Goal: Information Seeking & Learning: Learn about a topic

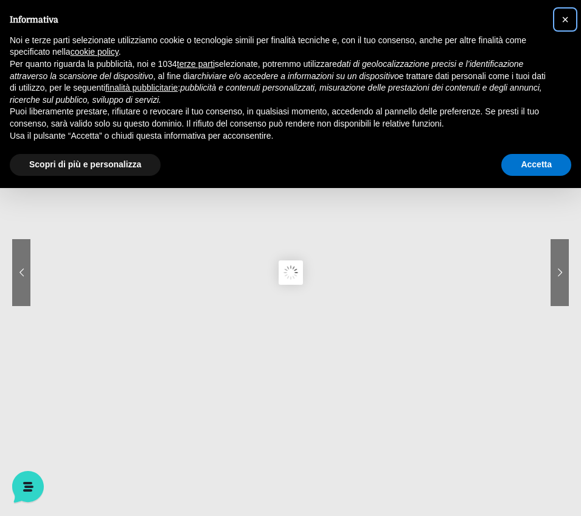
click at [569, 16] on button "×" at bounding box center [564, 19] width 19 height 19
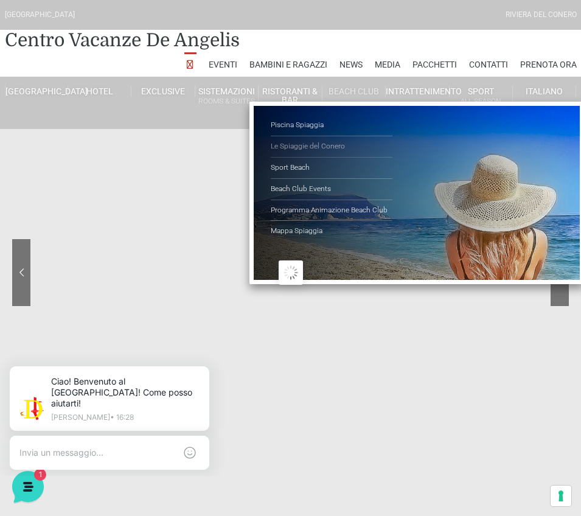
click at [331, 148] on link "Le Spiaggie del Conero" at bounding box center [332, 146] width 122 height 21
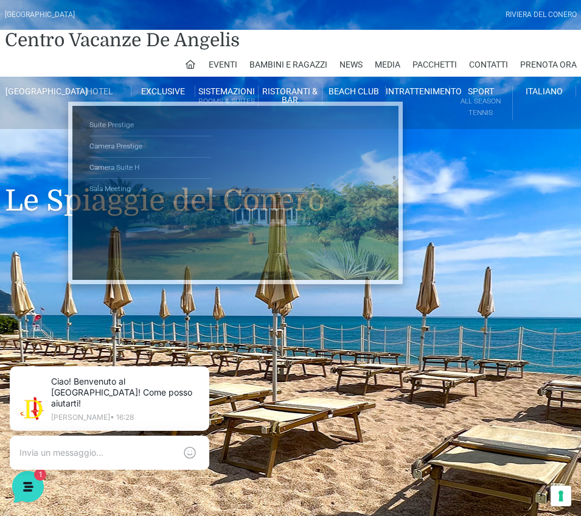
click at [108, 96] on link "Hotel" at bounding box center [99, 91] width 63 height 11
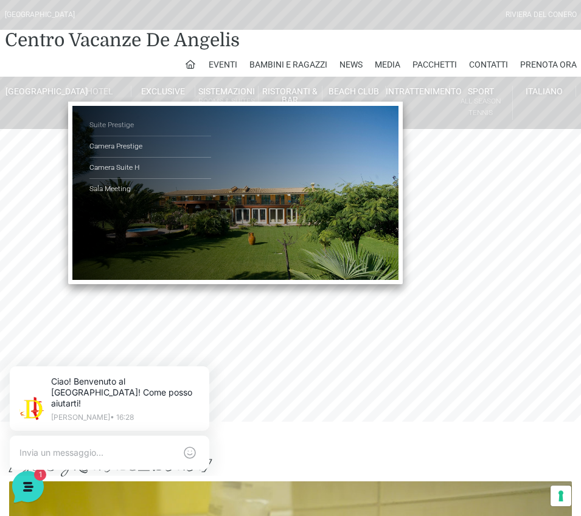
click at [125, 130] on link "Suite Prestige" at bounding box center [150, 125] width 122 height 21
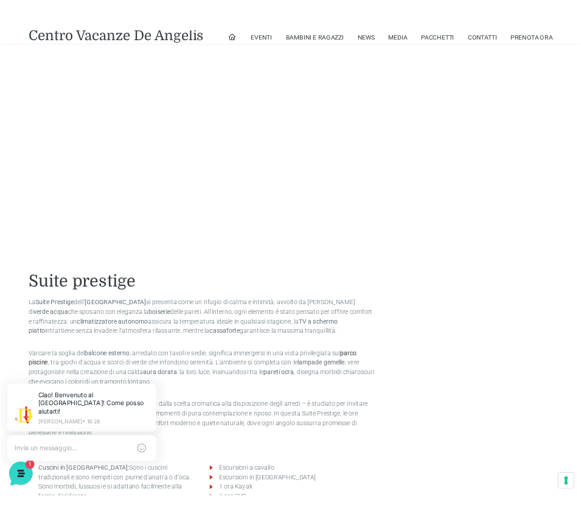
scroll to position [791, 0]
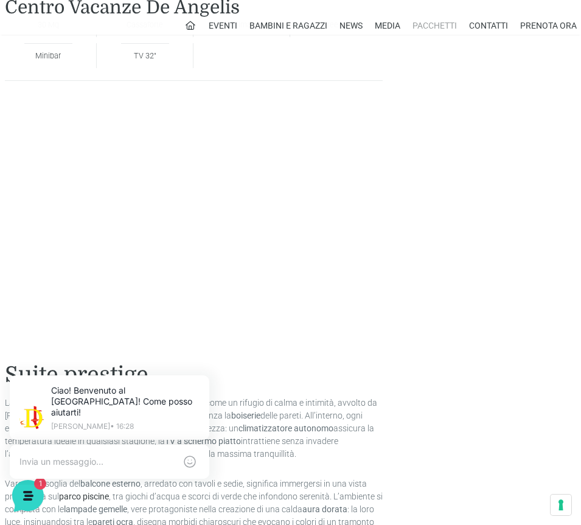
click at [433, 23] on link "Pacchetti" at bounding box center [434, 25] width 44 height 18
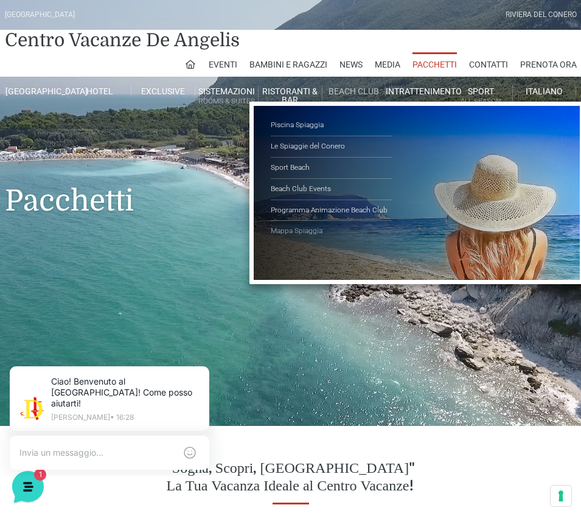
click at [301, 232] on link "Mappa Spiaggia" at bounding box center [332, 231] width 122 height 21
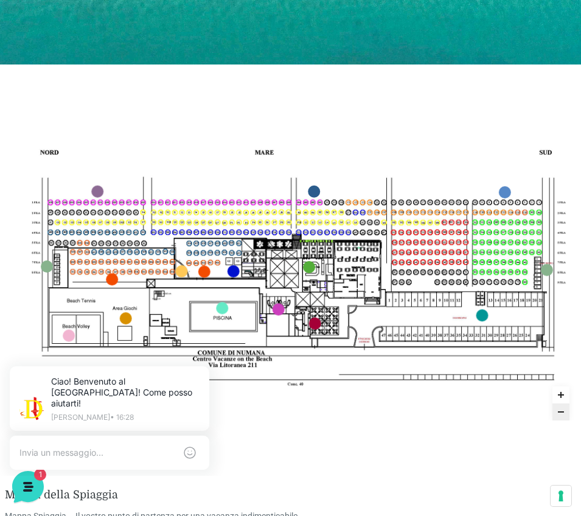
scroll to position [426, 0]
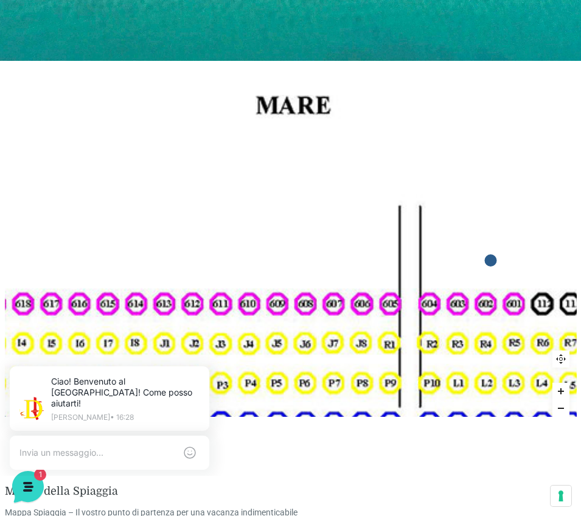
drag, startPoint x: 193, startPoint y: 155, endPoint x: 190, endPoint y: 50, distance: 105.3
click at [190, 50] on div "[GEOGRAPHIC_DATA] [GEOGRAPHIC_DATA] Centro Vacanze [GEOGRAPHIC_DATA] Eventi Mis…" at bounding box center [290, 319] width 581 height 1491
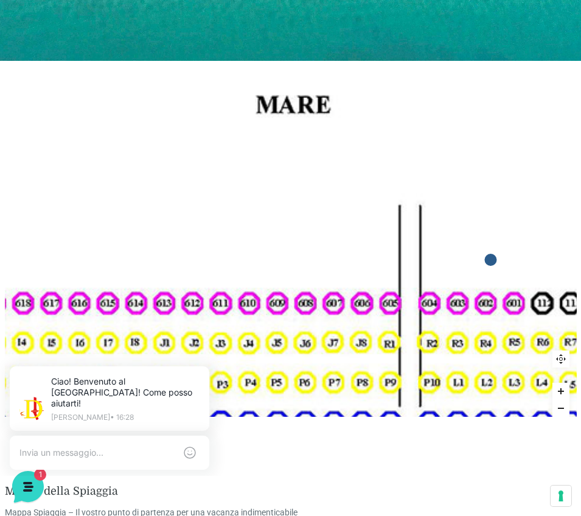
drag, startPoint x: 150, startPoint y: 96, endPoint x: 195, endPoint y: 46, distance: 67.2
click at [172, 59] on div "Villaggio Hotel Resort Riviera Del Conero Centro Vacanze De Angelis Eventi Miss…" at bounding box center [290, 319] width 581 height 1491
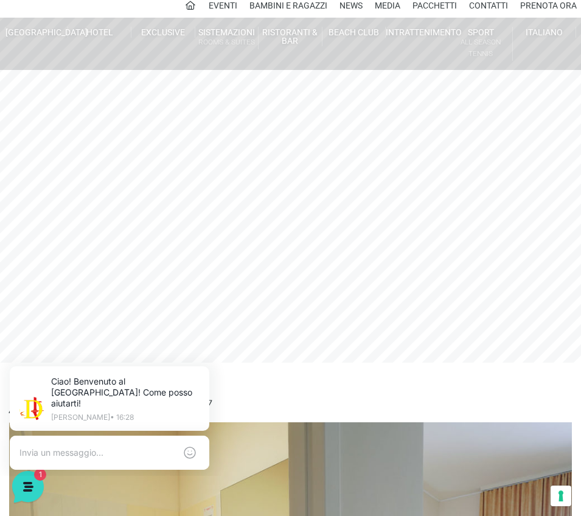
scroll to position [61, 0]
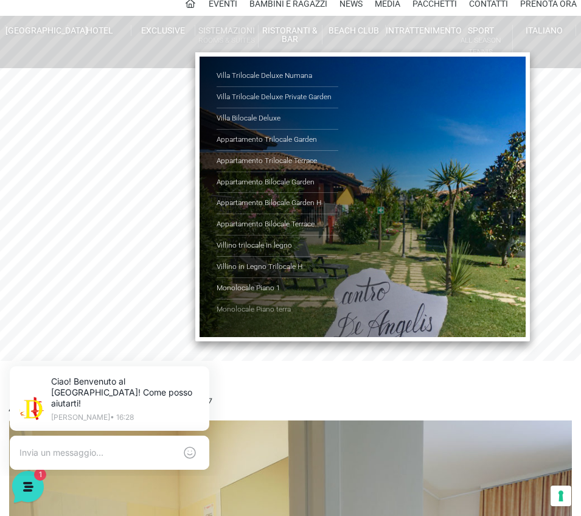
click at [268, 307] on link "Monolocale Piano terra" at bounding box center [278, 309] width 122 height 21
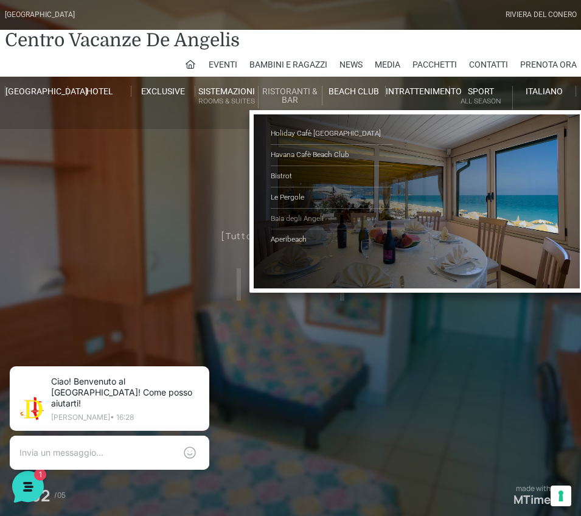
click at [300, 218] on link "Baia degli Angeli" at bounding box center [332, 219] width 122 height 21
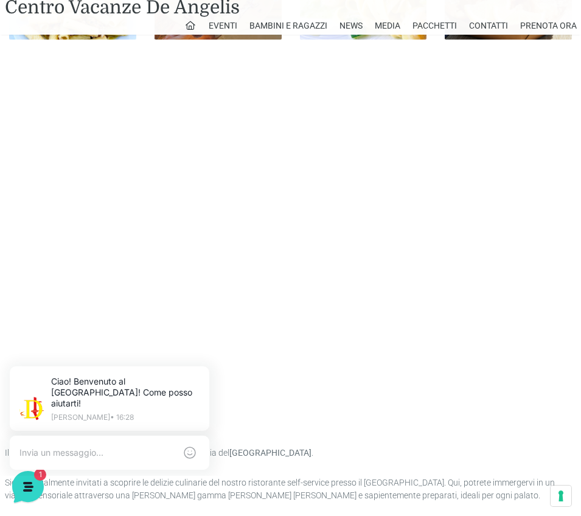
scroll to position [669, 0]
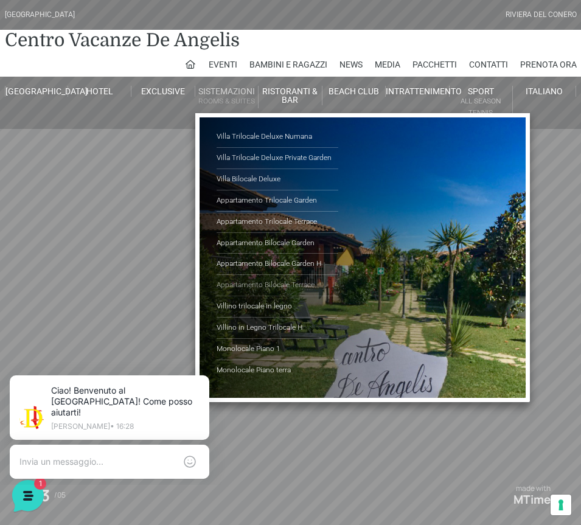
click at [279, 284] on link "Appartamento Bilocale Terrace" at bounding box center [278, 285] width 122 height 21
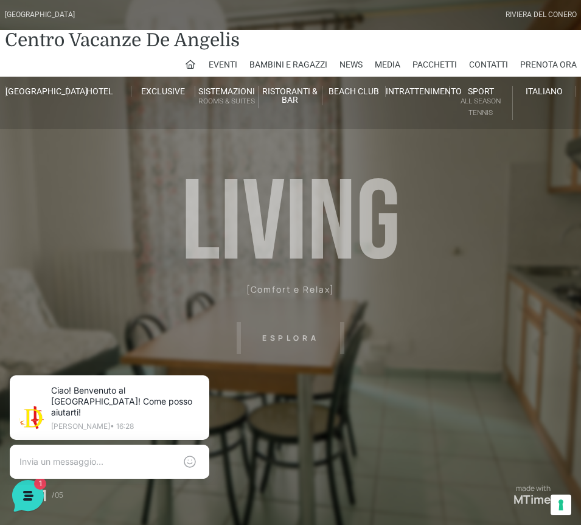
click at [291, 338] on header "Villaggio Hotel Resort Riviera Del Conero Centro Vacanze De Angelis Eventi Miss…" at bounding box center [290, 273] width 581 height 547
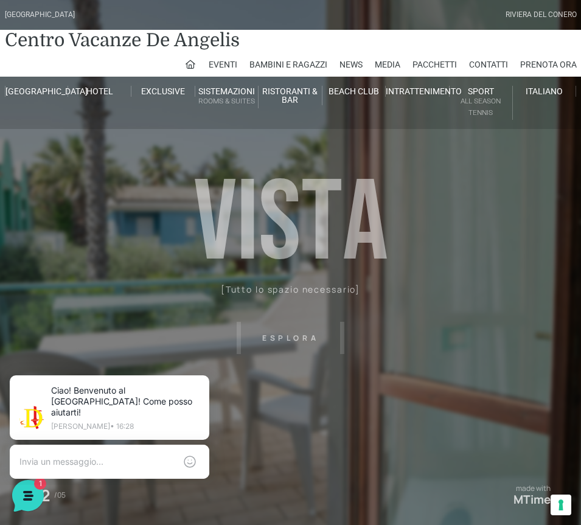
click at [309, 338] on header "Villaggio Hotel Resort Riviera Del Conero Centro Vacanze De Angelis Eventi Miss…" at bounding box center [290, 273] width 581 height 547
click at [375, 308] on header "Villaggio Hotel Resort Riviera Del Conero Centro Vacanze De Angelis Eventi Miss…" at bounding box center [290, 273] width 581 height 547
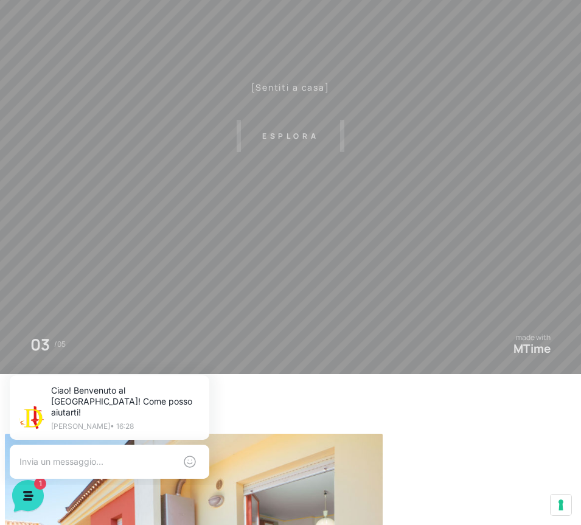
scroll to position [61, 0]
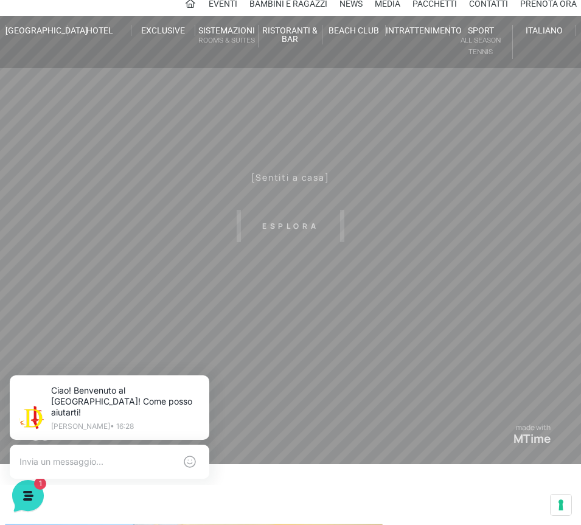
click at [296, 223] on header "Villaggio Hotel Resort Riviera Del Conero Centro Vacanze De Angelis Eventi Miss…" at bounding box center [290, 212] width 581 height 547
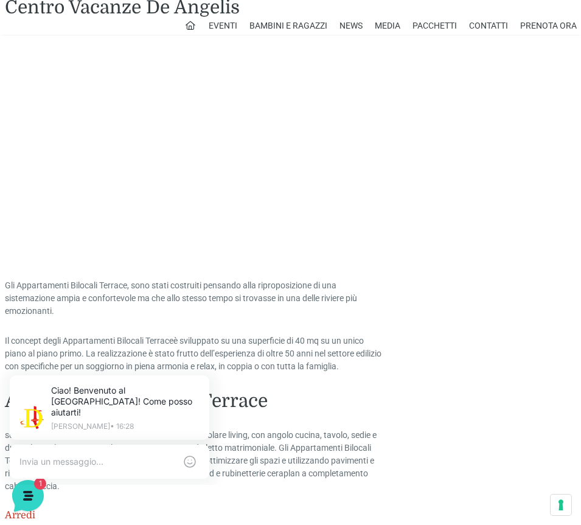
scroll to position [973, 0]
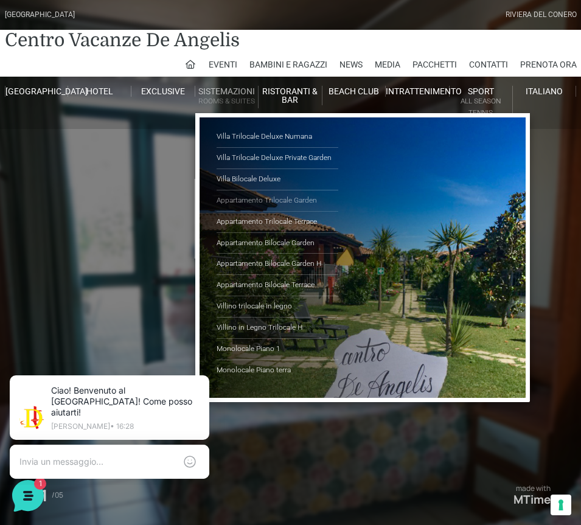
click at [258, 193] on link "Appartamento Trilocale Garden" at bounding box center [278, 200] width 122 height 21
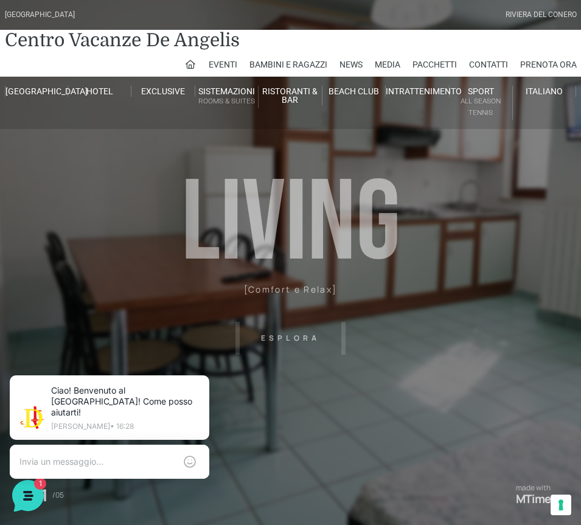
click at [292, 336] on header "[GEOGRAPHIC_DATA] [GEOGRAPHIC_DATA] Centro Vacanze [GEOGRAPHIC_DATA] Eventi Mis…" at bounding box center [290, 273] width 581 height 547
click at [296, 339] on header "[GEOGRAPHIC_DATA] [GEOGRAPHIC_DATA] Centro Vacanze [GEOGRAPHIC_DATA] Eventi Mis…" at bounding box center [290, 273] width 581 height 547
click at [282, 337] on header "[GEOGRAPHIC_DATA] [GEOGRAPHIC_DATA] Centro Vacanze [GEOGRAPHIC_DATA] Eventi Mis…" at bounding box center [290, 273] width 581 height 547
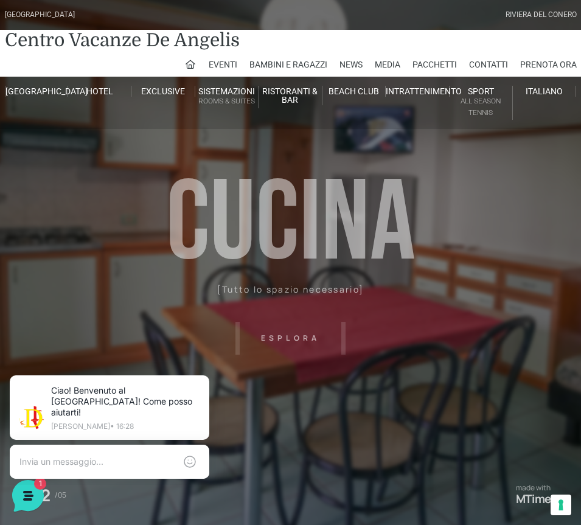
click at [301, 333] on header "Villaggio Hotel Resort Riviera Del Conero Centro Vacanze De Angelis Eventi Miss…" at bounding box center [290, 273] width 581 height 547
click at [278, 237] on header "Villaggio Hotel Resort Riviera Del Conero Centro Vacanze De Angelis Eventi Miss…" at bounding box center [290, 273] width 581 height 547
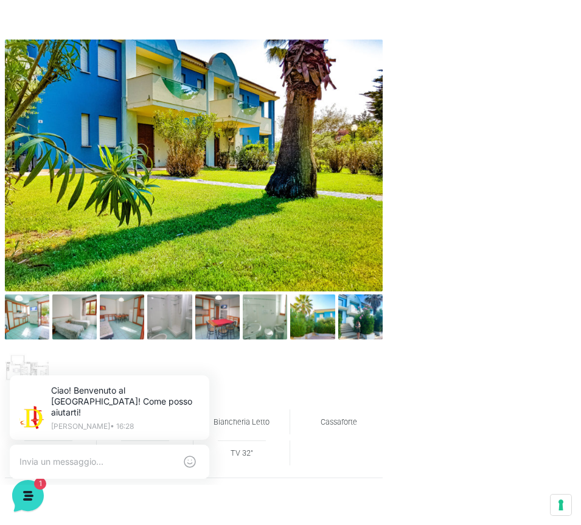
scroll to position [608, 0]
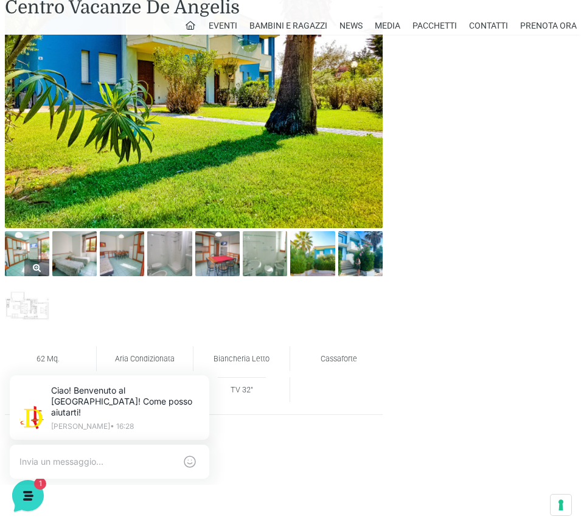
click at [35, 255] on img at bounding box center [27, 253] width 44 height 44
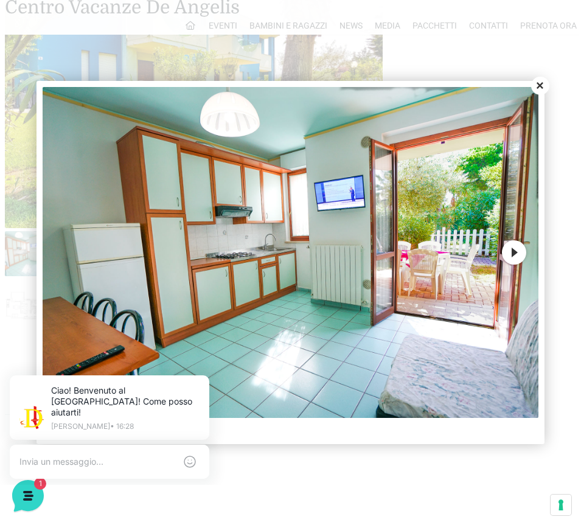
click at [517, 257] on button "Next" at bounding box center [514, 252] width 24 height 24
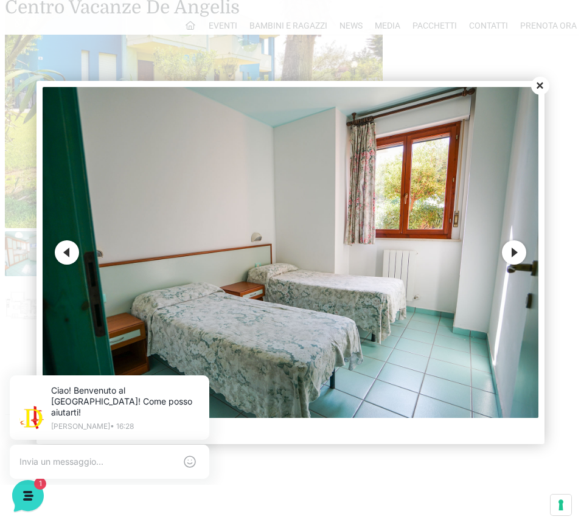
click at [517, 257] on button "Next" at bounding box center [514, 252] width 24 height 24
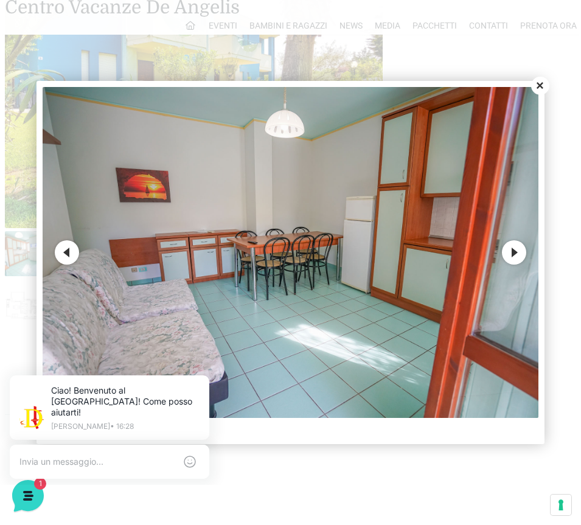
click at [517, 257] on button "Next" at bounding box center [514, 252] width 24 height 24
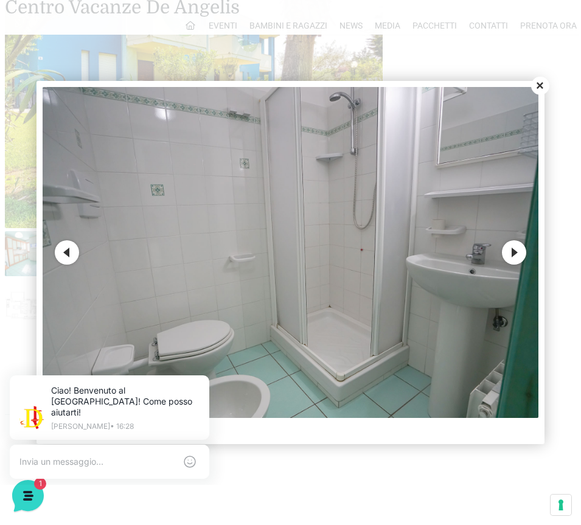
click at [517, 257] on button "Next" at bounding box center [514, 252] width 24 height 24
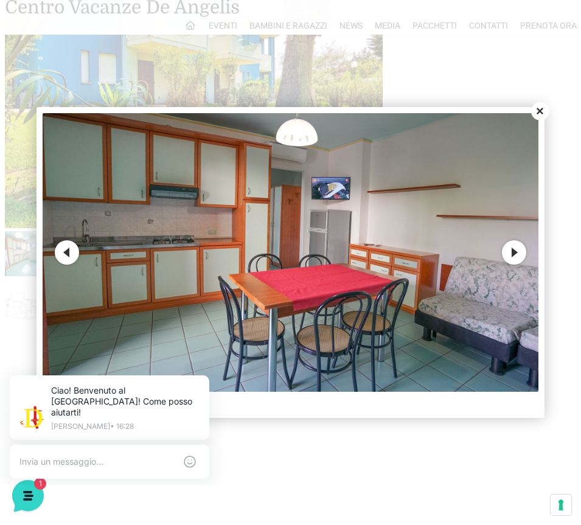
click at [517, 257] on button "Next" at bounding box center [514, 252] width 24 height 24
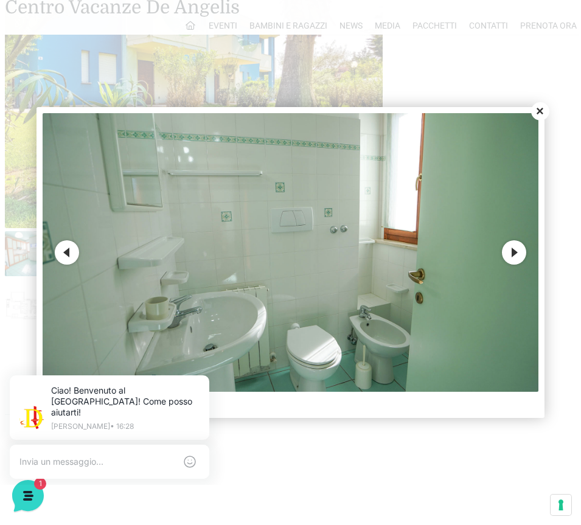
click at [517, 257] on button "Next" at bounding box center [514, 252] width 24 height 24
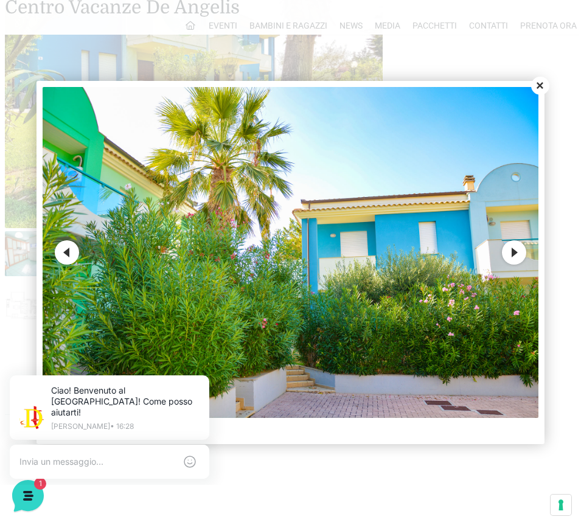
click at [517, 257] on button "Next" at bounding box center [514, 252] width 24 height 24
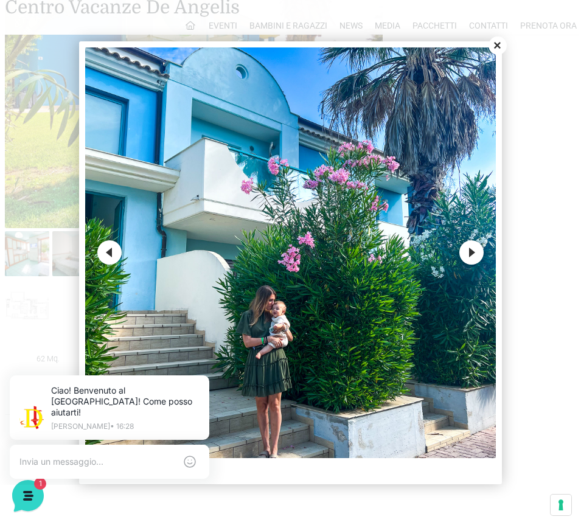
click at [517, 257] on div at bounding box center [290, 262] width 581 height 525
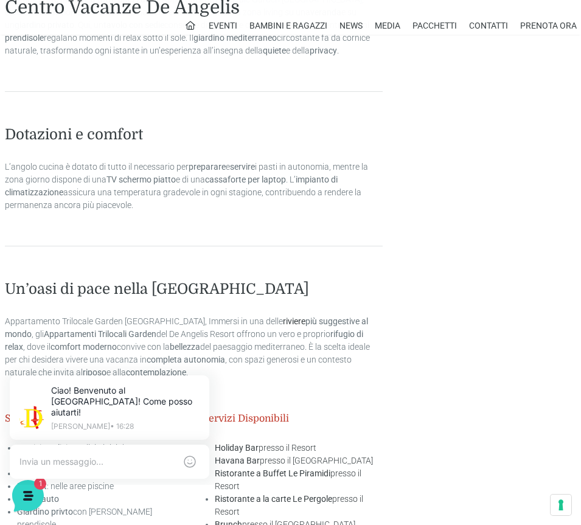
scroll to position [2068, 0]
